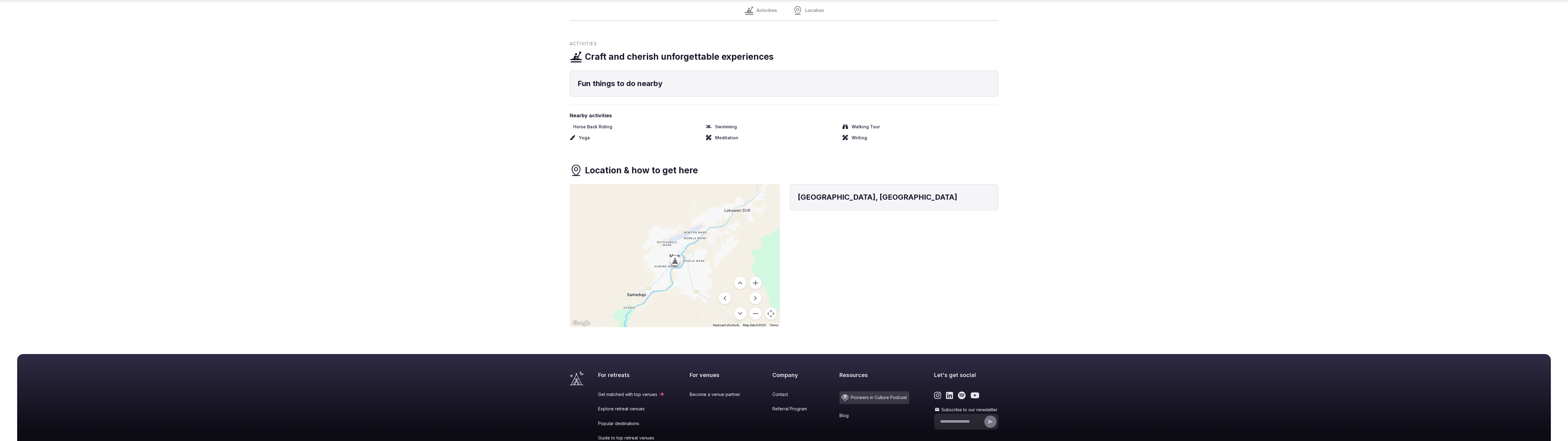
scroll to position [496, 0]
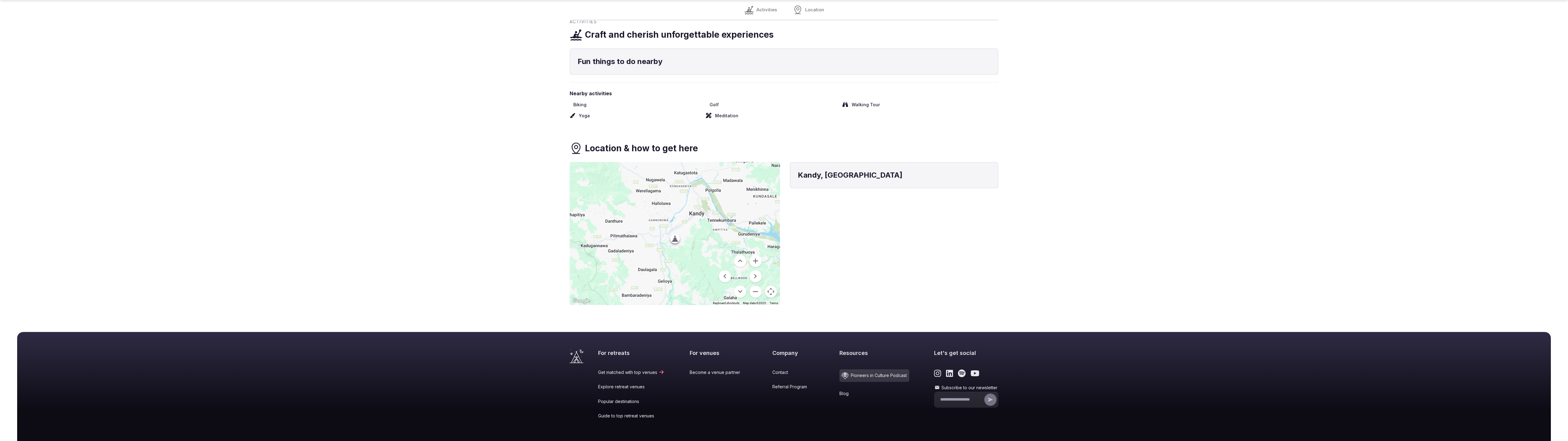
scroll to position [474, 0]
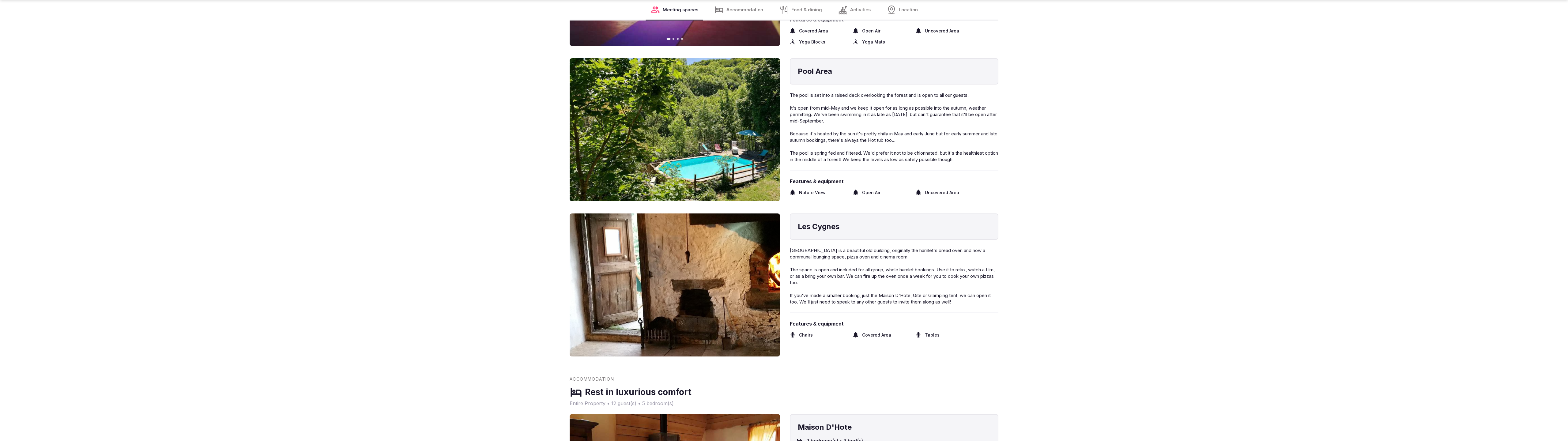
scroll to position [1245, 0]
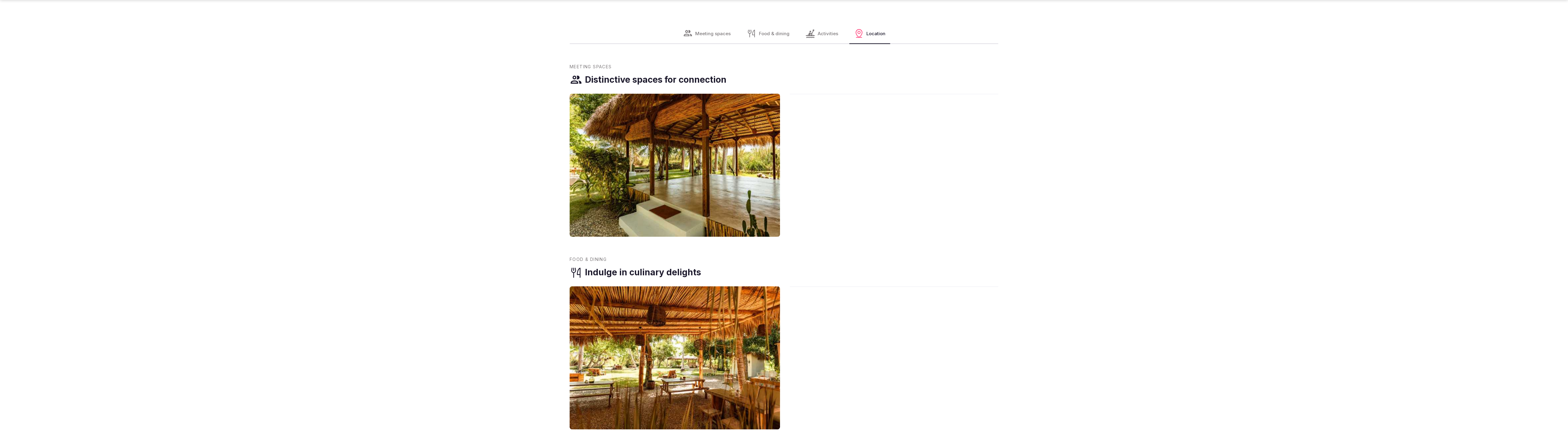
scroll to position [1263, 0]
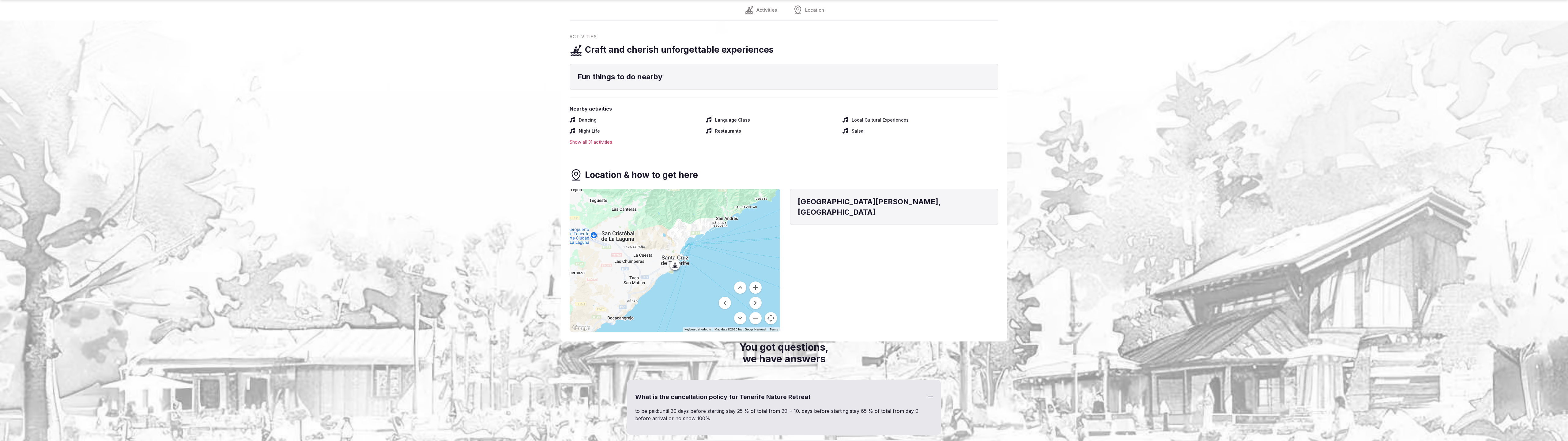
scroll to position [751, 0]
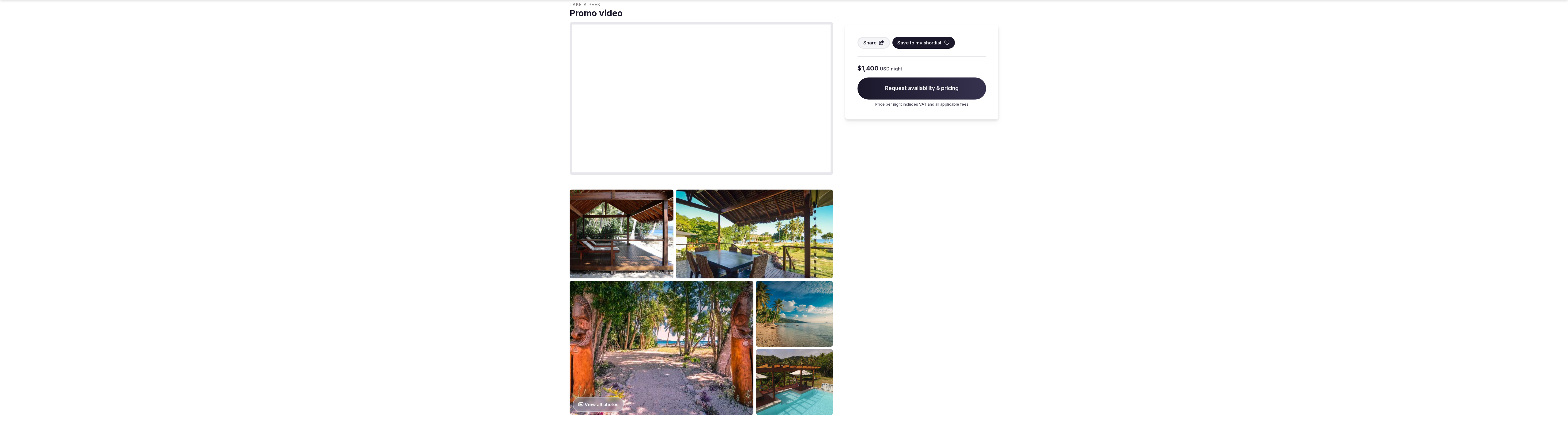
scroll to position [838, 0]
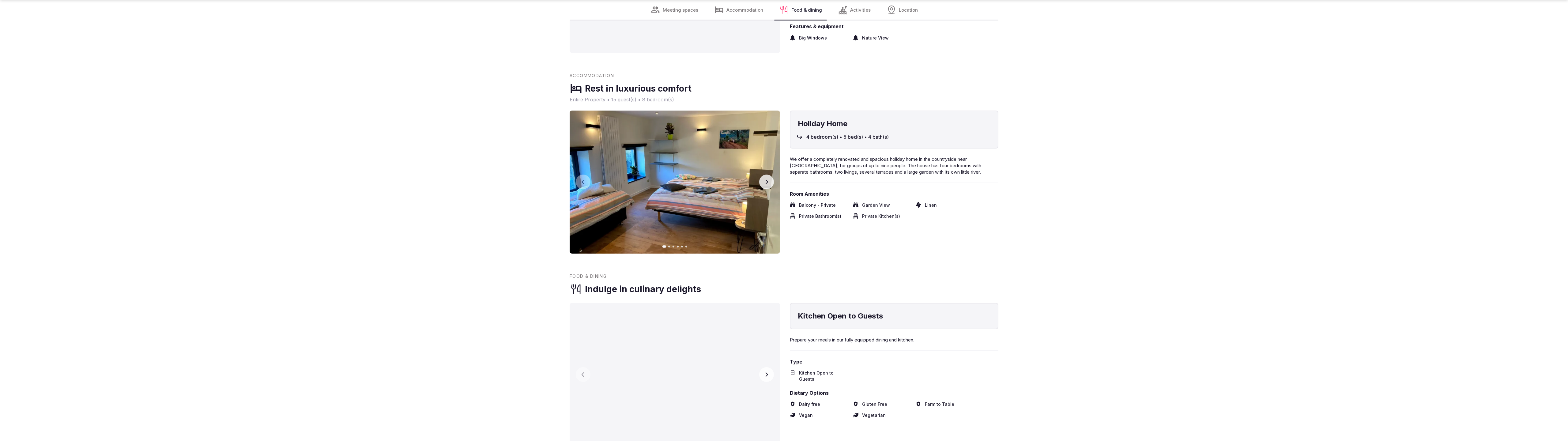
scroll to position [1422, 0]
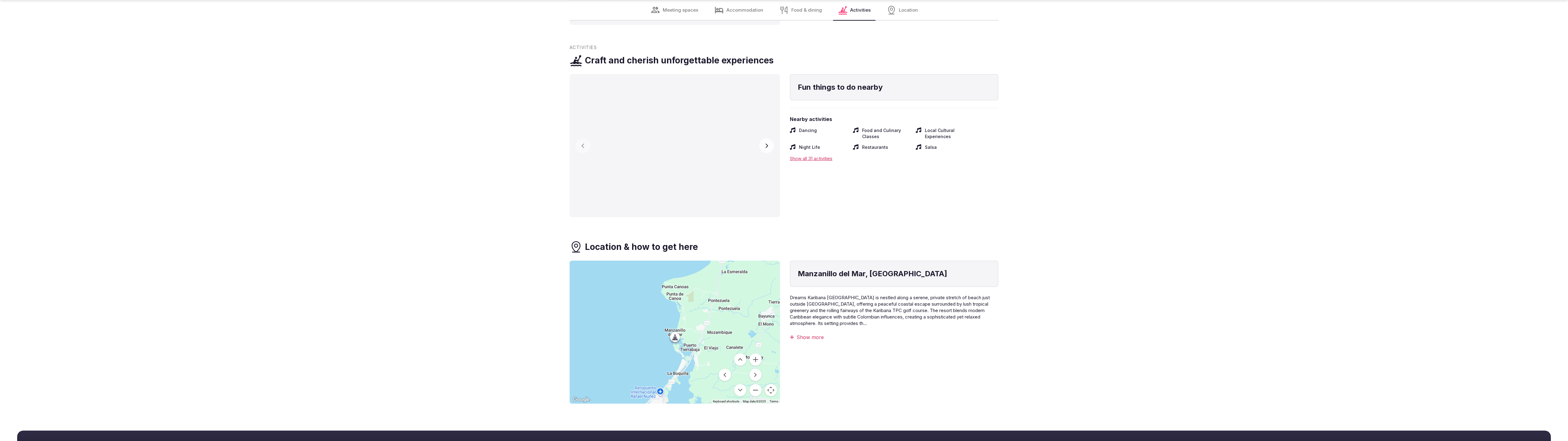
scroll to position [1426, 0]
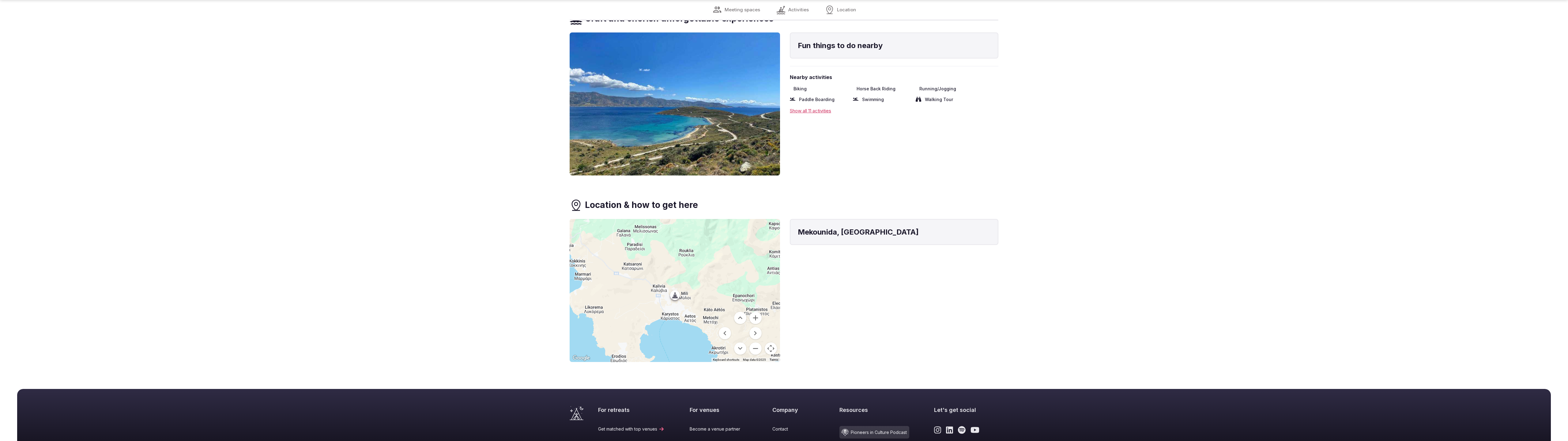
scroll to position [958, 0]
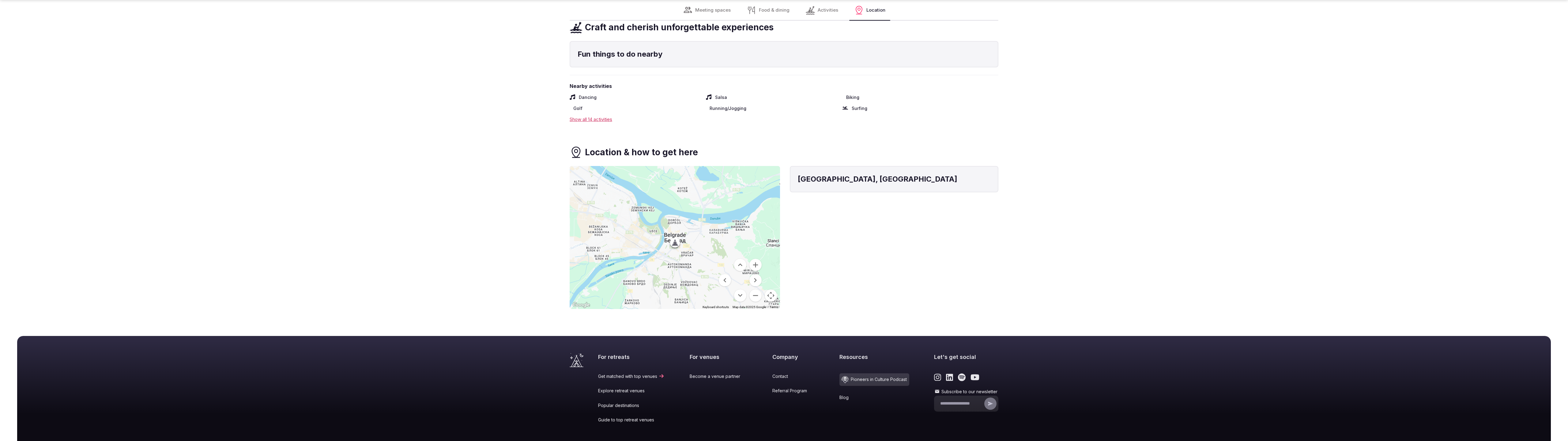
scroll to position [906, 0]
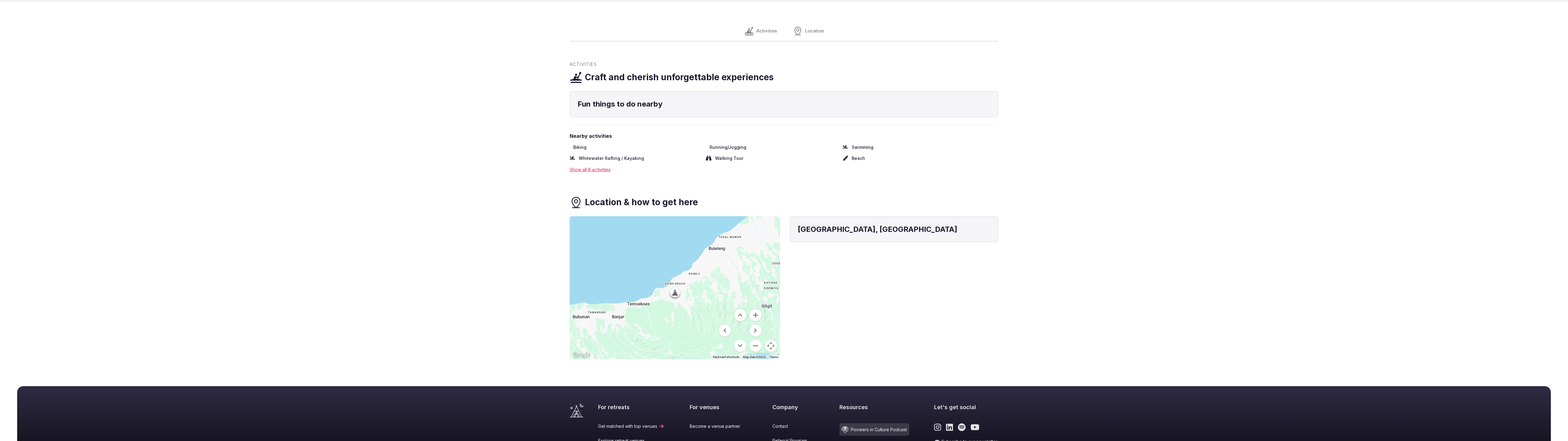
scroll to position [521, 0]
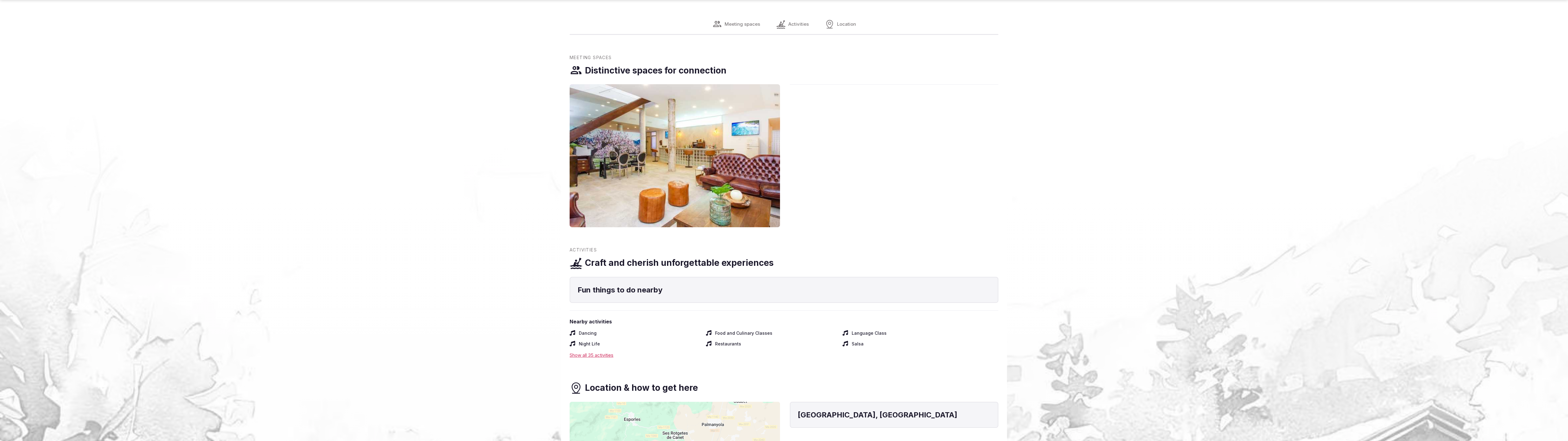
scroll to position [964, 0]
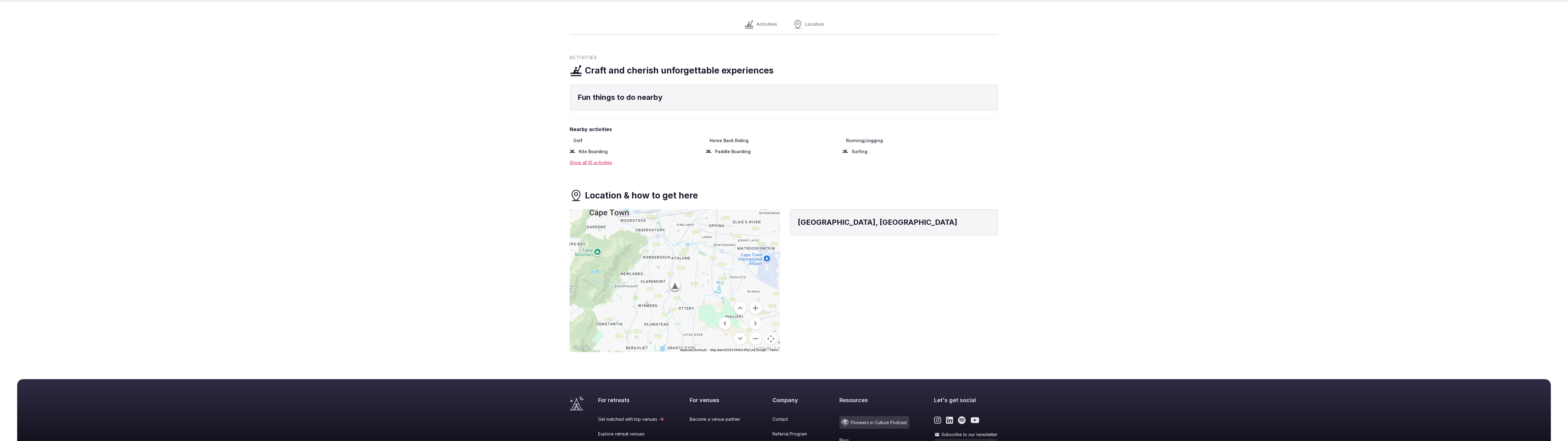
scroll to position [521, 0]
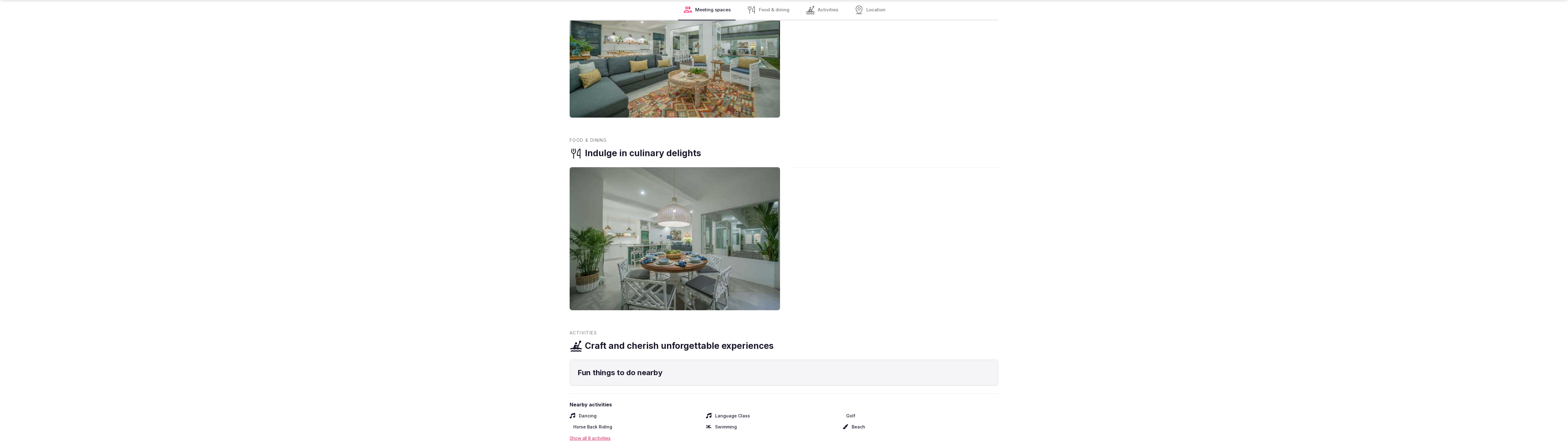
scroll to position [796, 0]
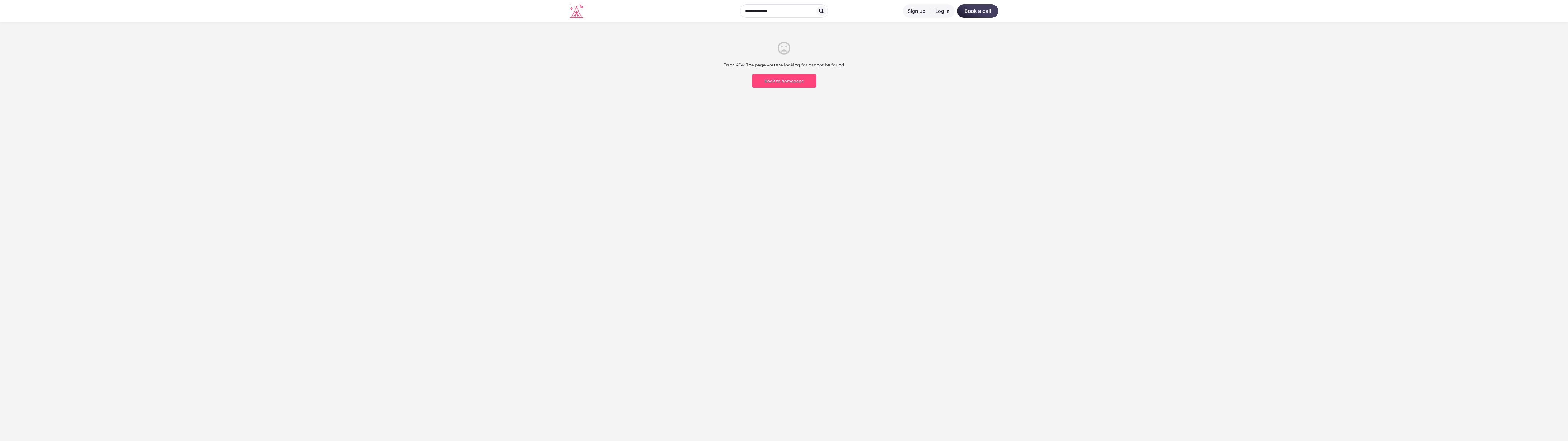
scroll to position [180, 0]
